Goal: Task Accomplishment & Management: Use online tool/utility

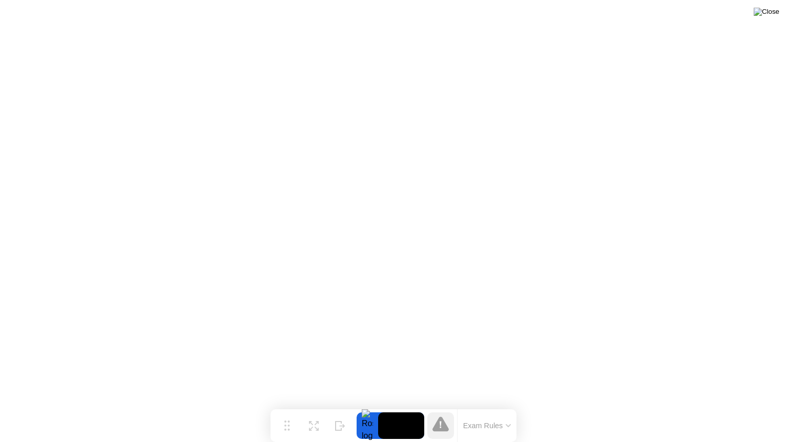
click at [772, 15] on img at bounding box center [766, 12] width 26 height 8
click at [485, 431] on button "Exam Rules" at bounding box center [487, 425] width 54 height 9
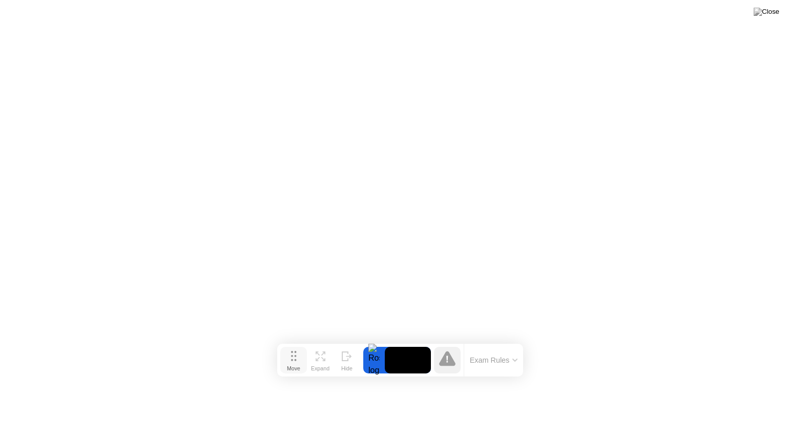
drag, startPoint x: 284, startPoint y: 424, endPoint x: 290, endPoint y: 357, distance: 67.4
click at [291, 357] on icon at bounding box center [294, 356] width 6 height 10
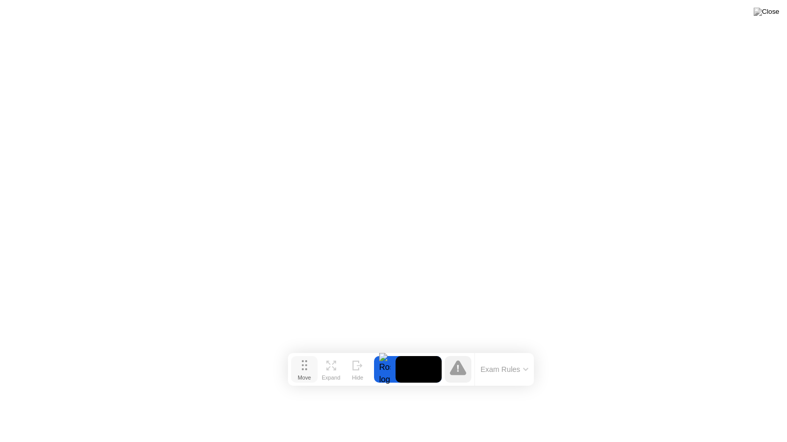
drag, startPoint x: 296, startPoint y: 363, endPoint x: 314, endPoint y: 386, distance: 29.5
click at [311, 381] on div "Move" at bounding box center [304, 378] width 13 height 6
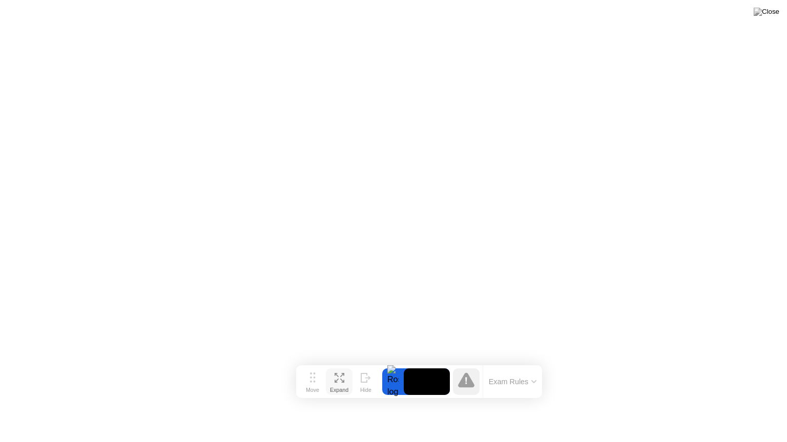
click at [334, 382] on icon at bounding box center [336, 381] width 4 height 4
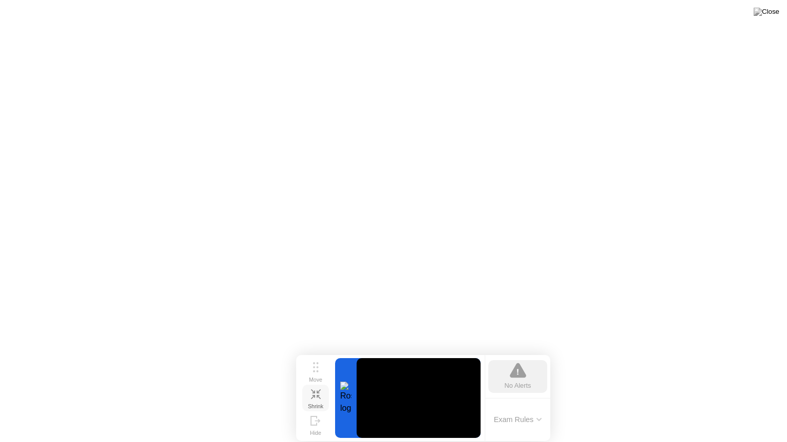
click at [313, 395] on icon at bounding box center [312, 397] width 4 height 4
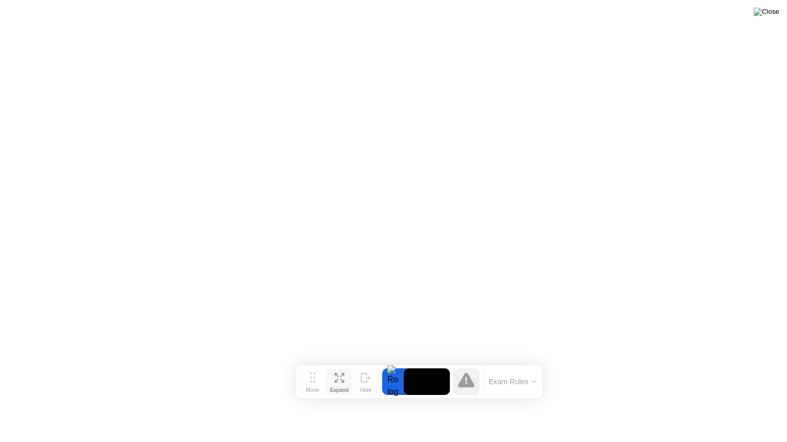
click at [777, 12] on img at bounding box center [766, 12] width 26 height 8
click at [773, 16] on img at bounding box center [766, 12] width 26 height 8
